Goal: Task Accomplishment & Management: Manage account settings

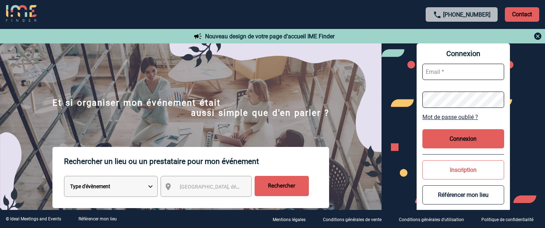
type input "[EMAIL_ADDRESS][DOMAIN_NAME]"
click at [454, 137] on button "Connexion" at bounding box center [464, 138] width 82 height 19
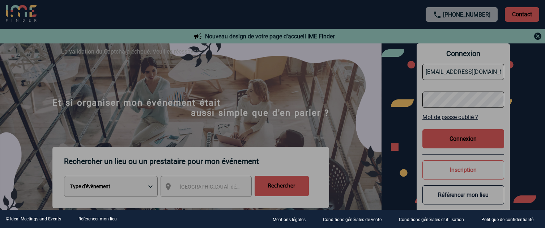
click at [457, 142] on div at bounding box center [272, 114] width 545 height 228
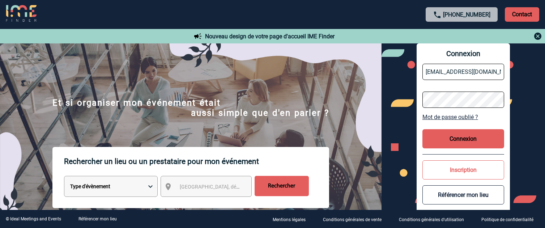
click at [462, 140] on button "Connexion" at bounding box center [464, 138] width 82 height 19
